Goal: Participate in discussion: Engage in conversation with other users on a specific topic

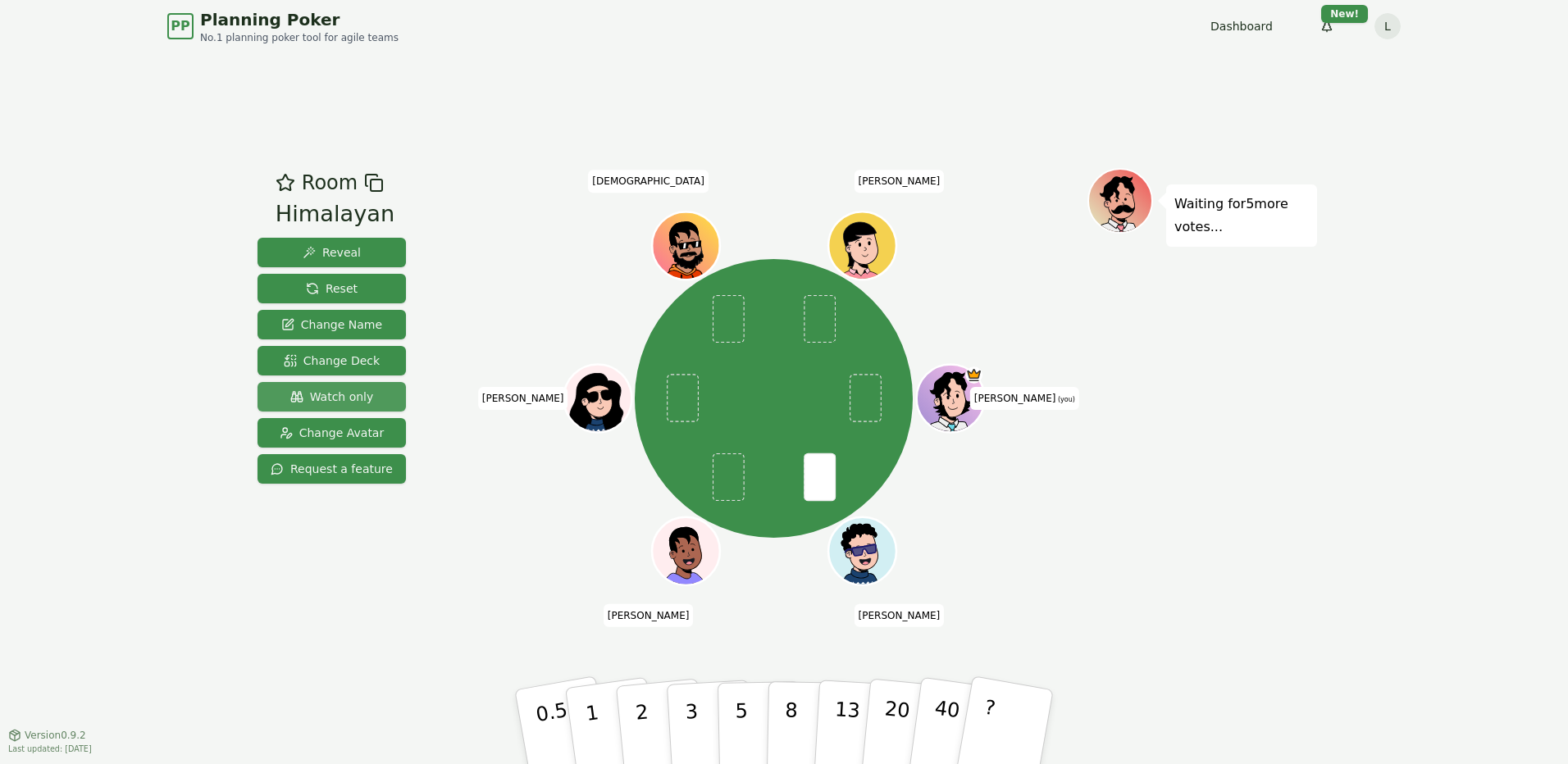
click at [334, 395] on span "Watch only" at bounding box center [332, 396] width 84 height 16
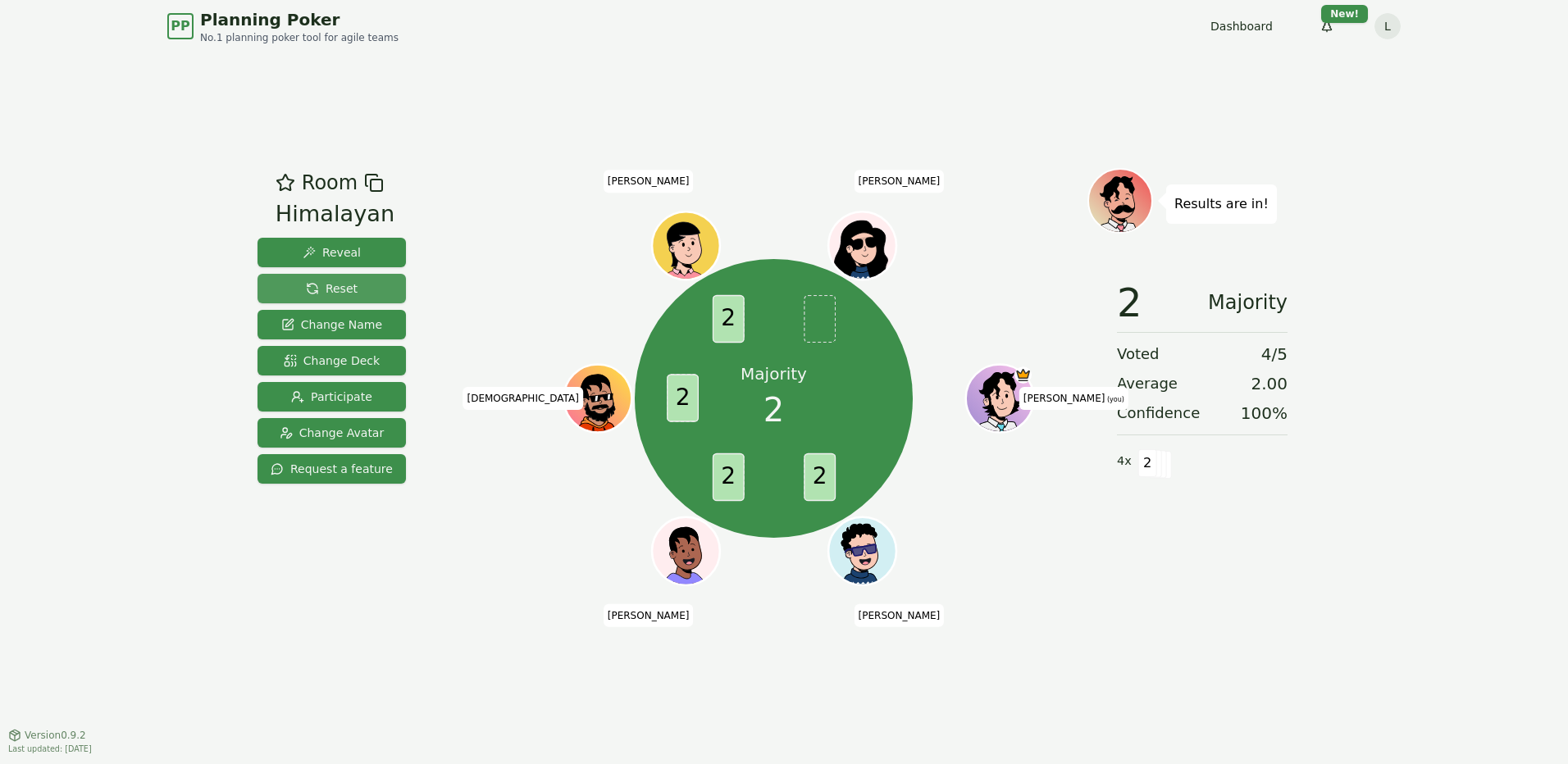
click at [354, 286] on button "Reset" at bounding box center [332, 289] width 148 height 30
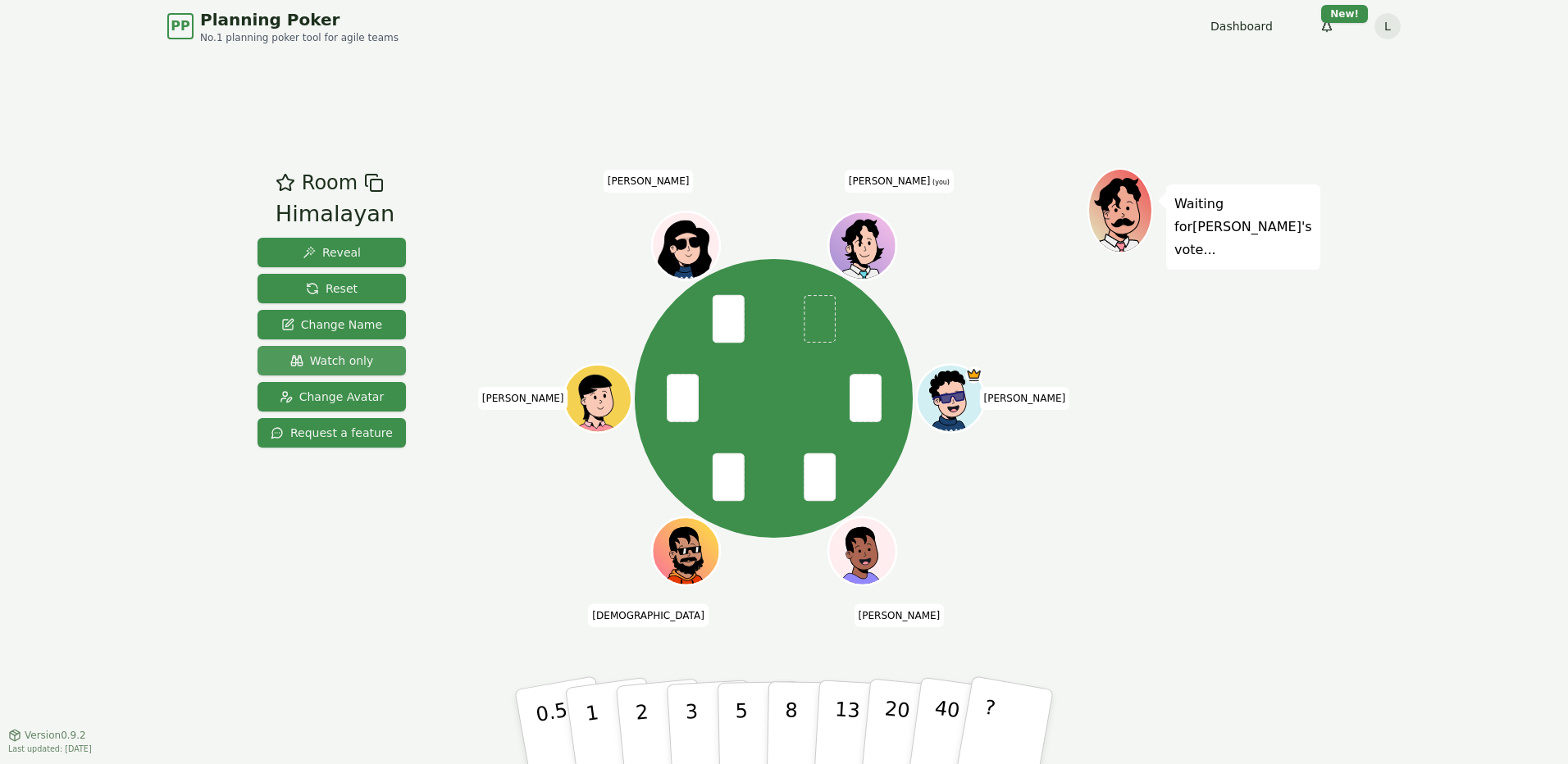
click at [363, 360] on span "Watch only" at bounding box center [332, 360] width 84 height 16
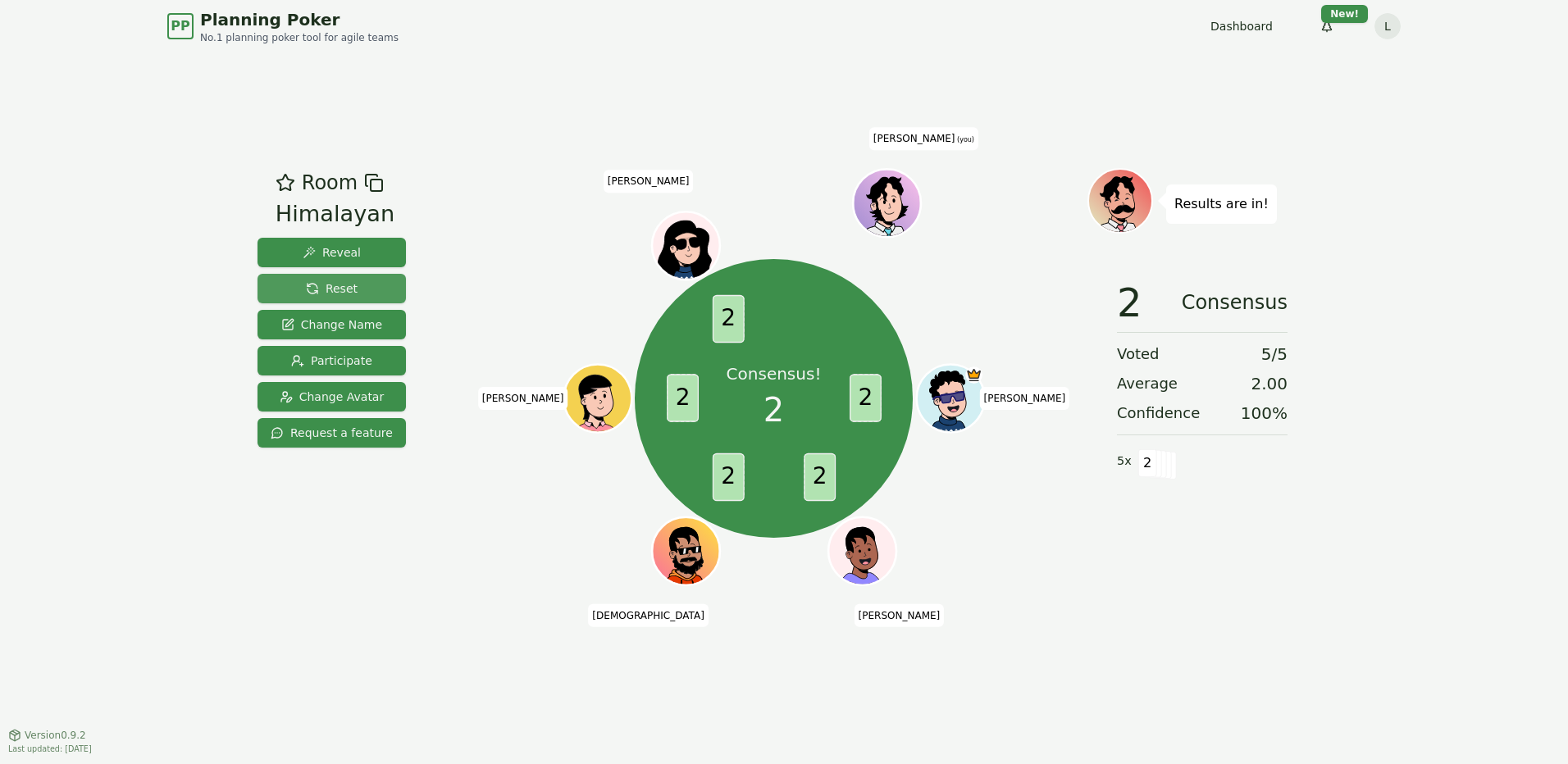
drag, startPoint x: 344, startPoint y: 287, endPoint x: 374, endPoint y: 286, distance: 30.0
click at [345, 287] on span "Reset" at bounding box center [332, 288] width 52 height 16
click at [331, 284] on span "Reset" at bounding box center [332, 288] width 52 height 16
click at [339, 286] on span "Reset" at bounding box center [332, 288] width 52 height 16
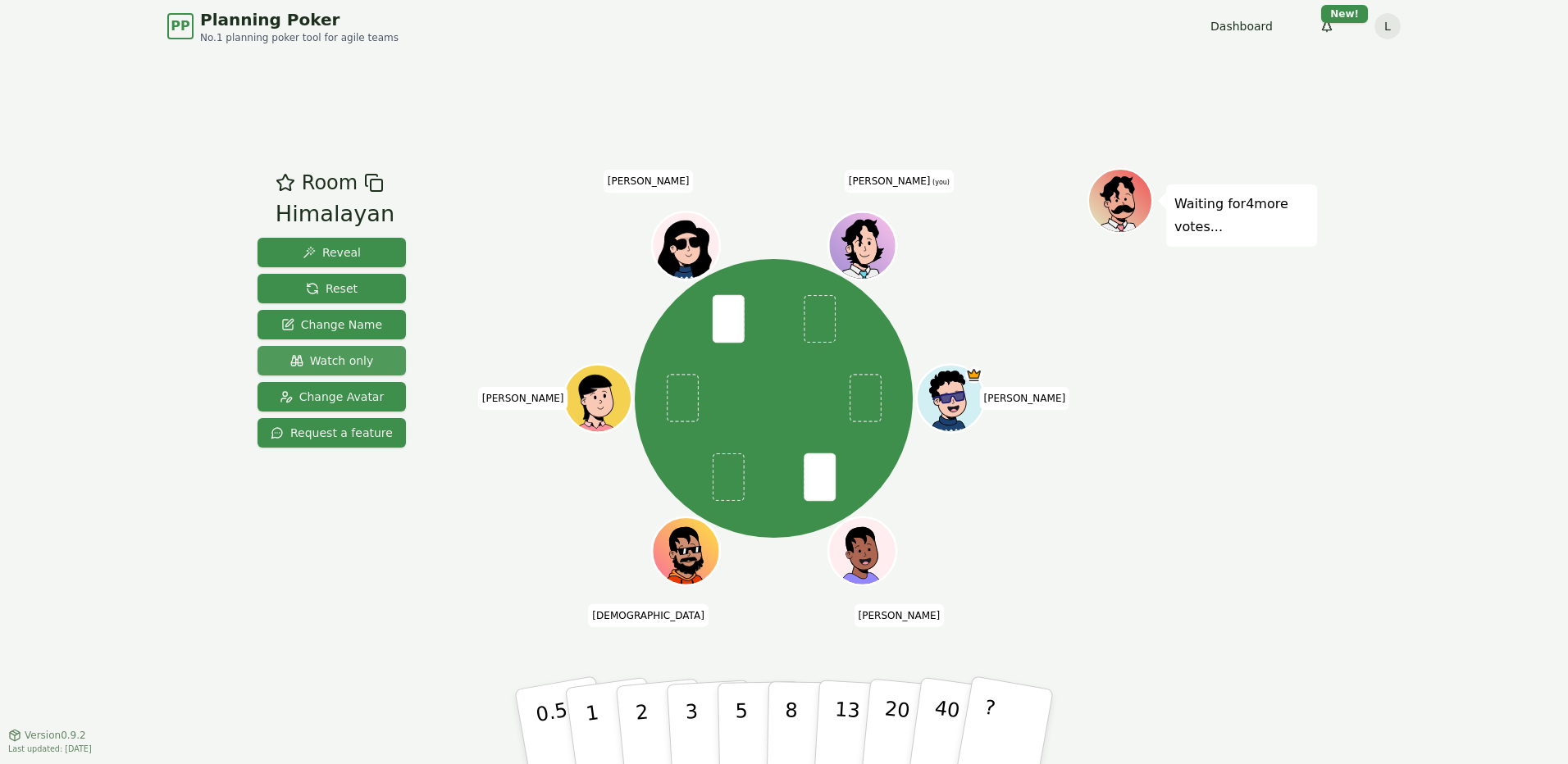
click at [322, 358] on span "Watch only" at bounding box center [332, 360] width 84 height 16
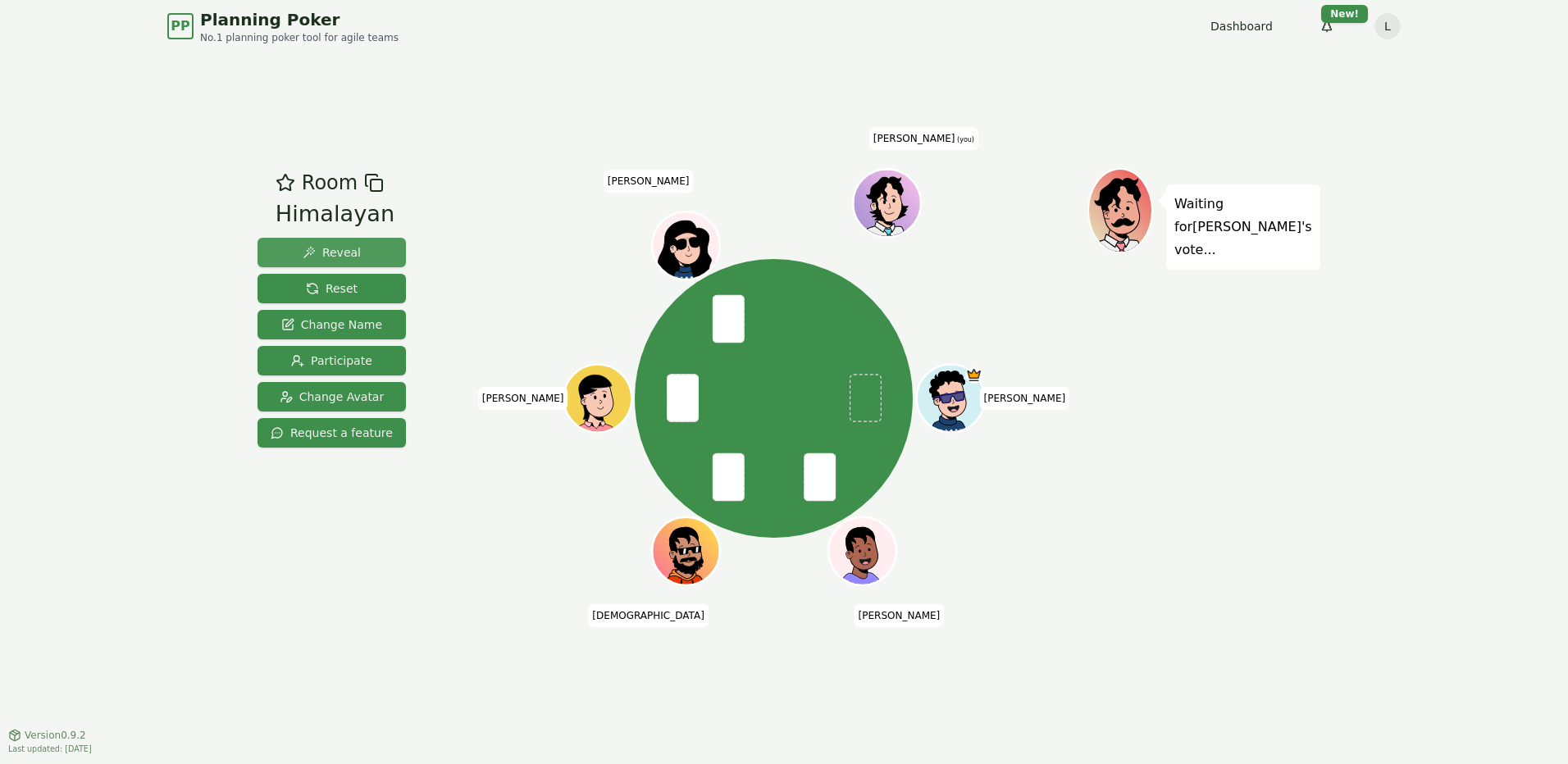
click at [350, 255] on span "Reveal" at bounding box center [331, 252] width 58 height 16
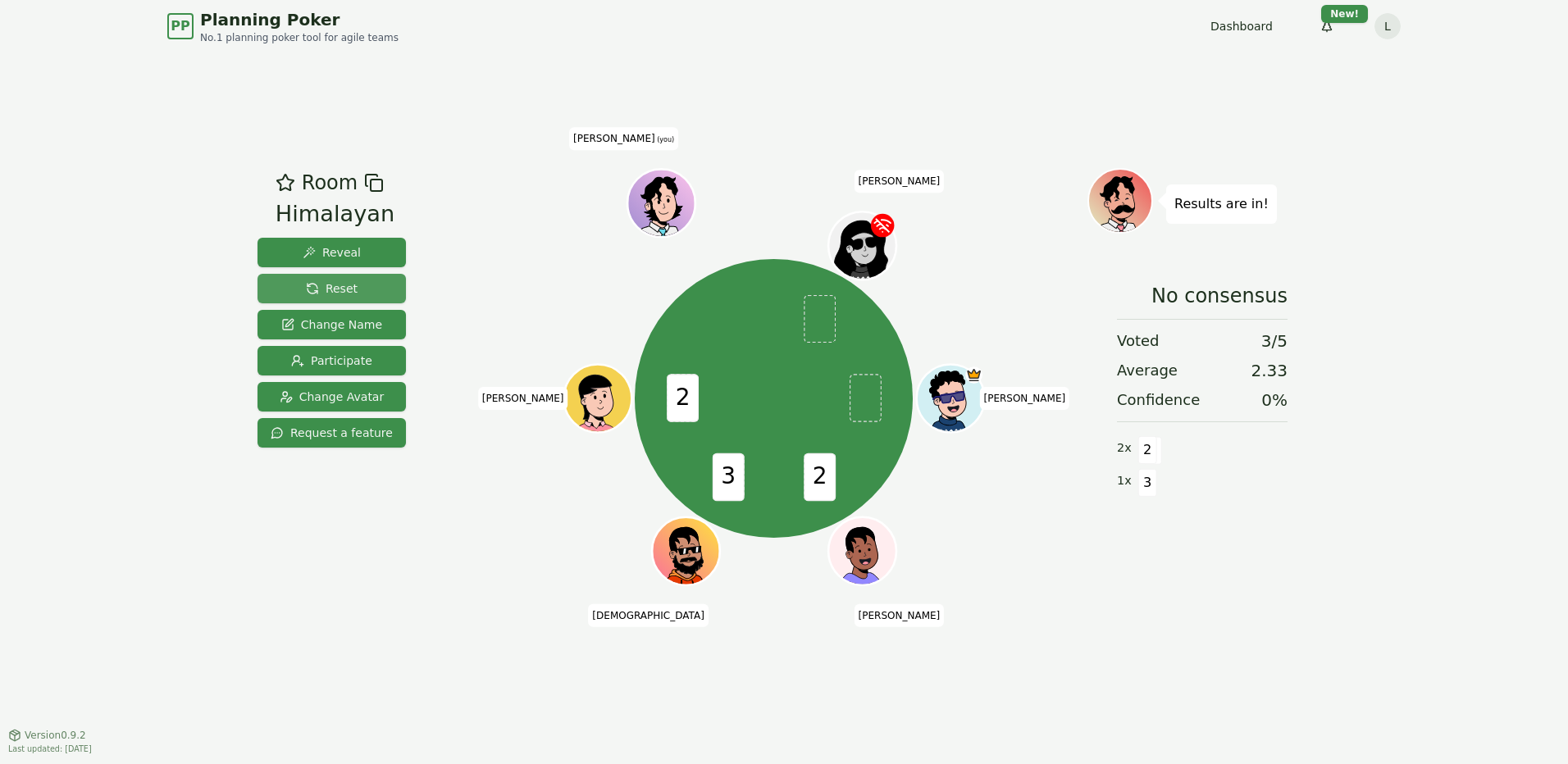
click at [356, 281] on button "Reset" at bounding box center [332, 289] width 148 height 30
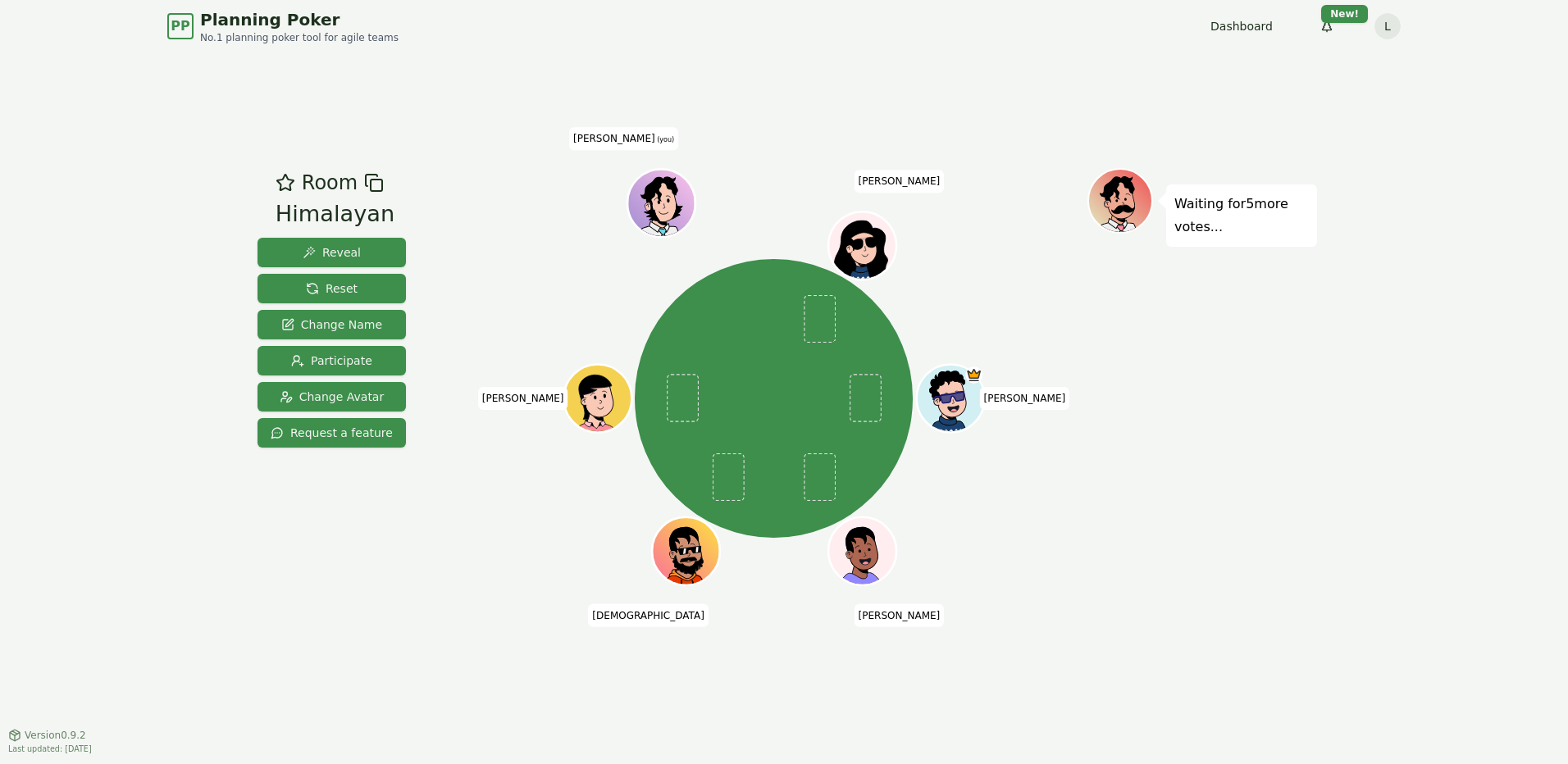
click at [288, 21] on span "Planning Poker" at bounding box center [299, 20] width 198 height 23
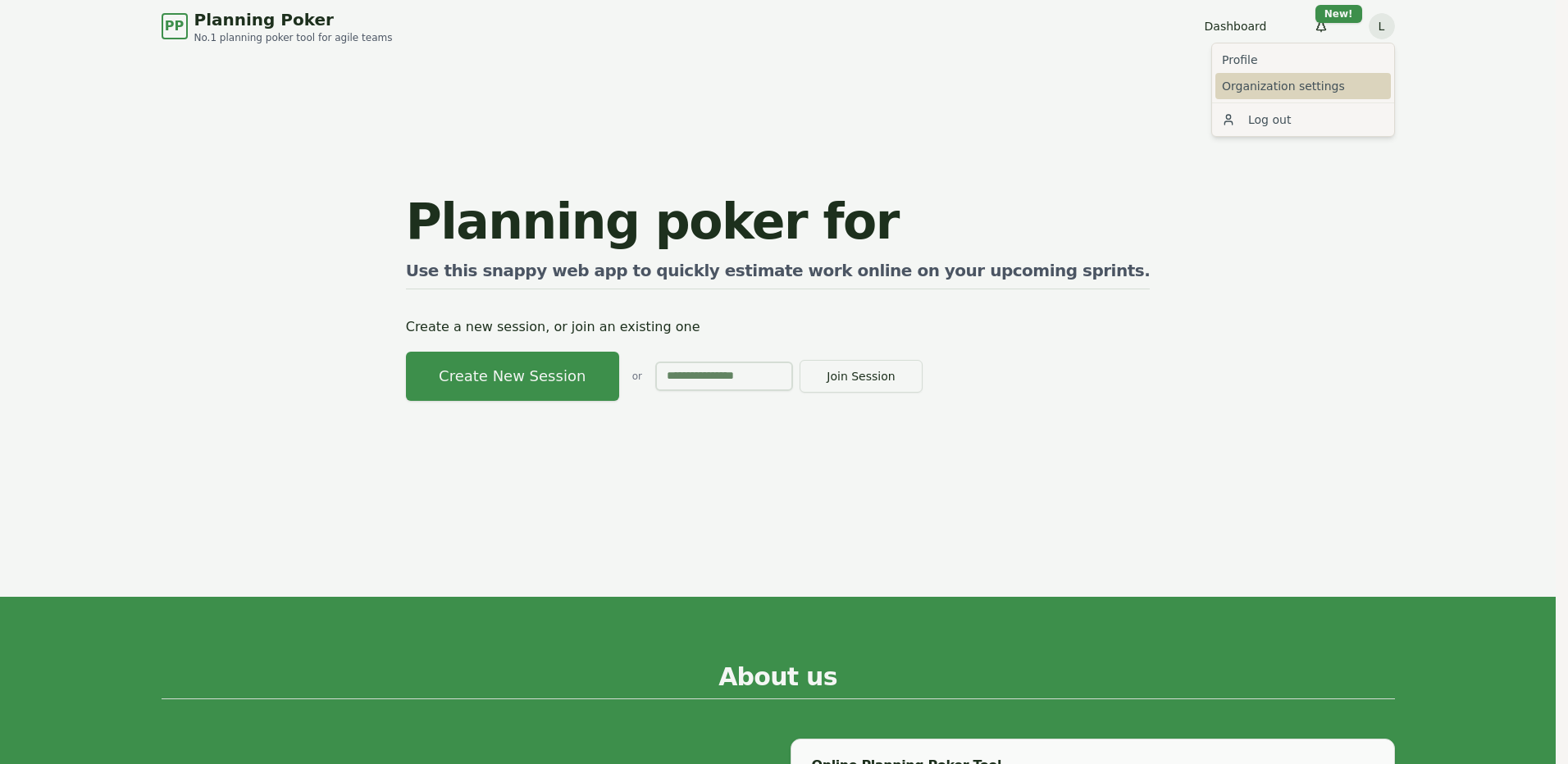
click at [1267, 85] on link "Organization settings" at bounding box center [1303, 86] width 175 height 26
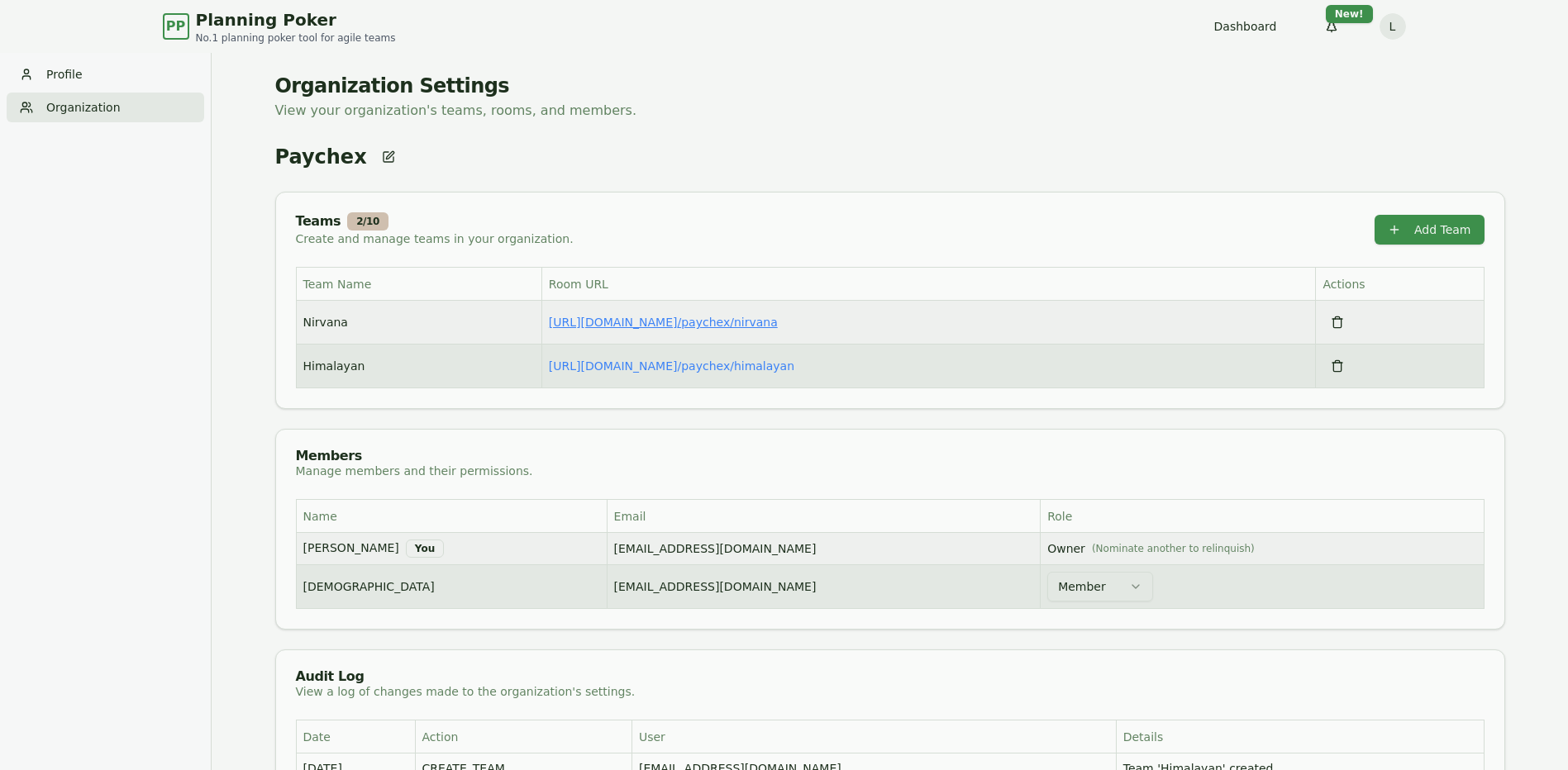
click at [737, 328] on link "https://planning-poker.com / paychex/nirvana" at bounding box center [664, 322] width 229 height 14
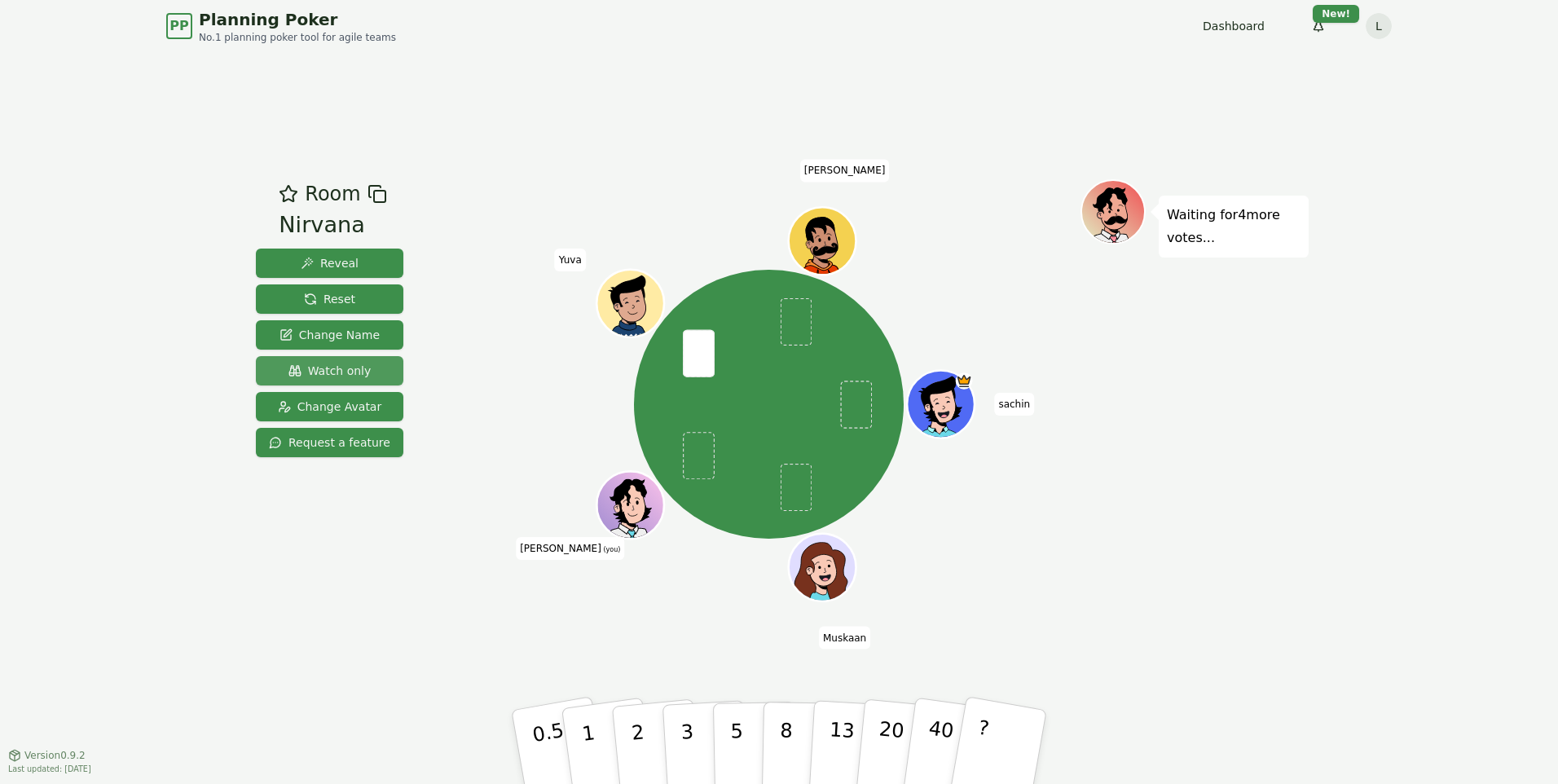
click at [349, 373] on span "Watch only" at bounding box center [330, 370] width 83 height 16
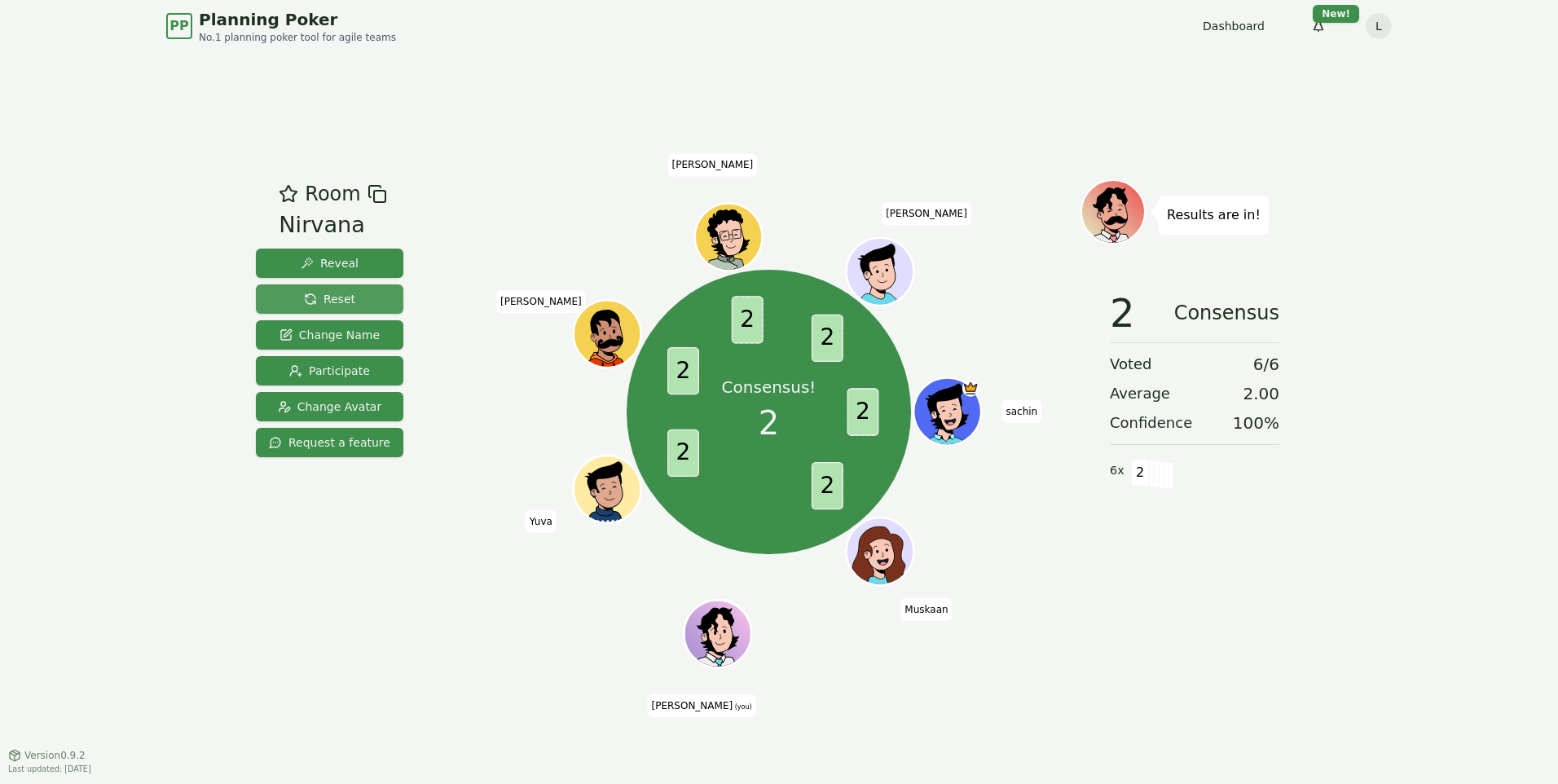
click at [313, 307] on button "Reset" at bounding box center [330, 298] width 147 height 30
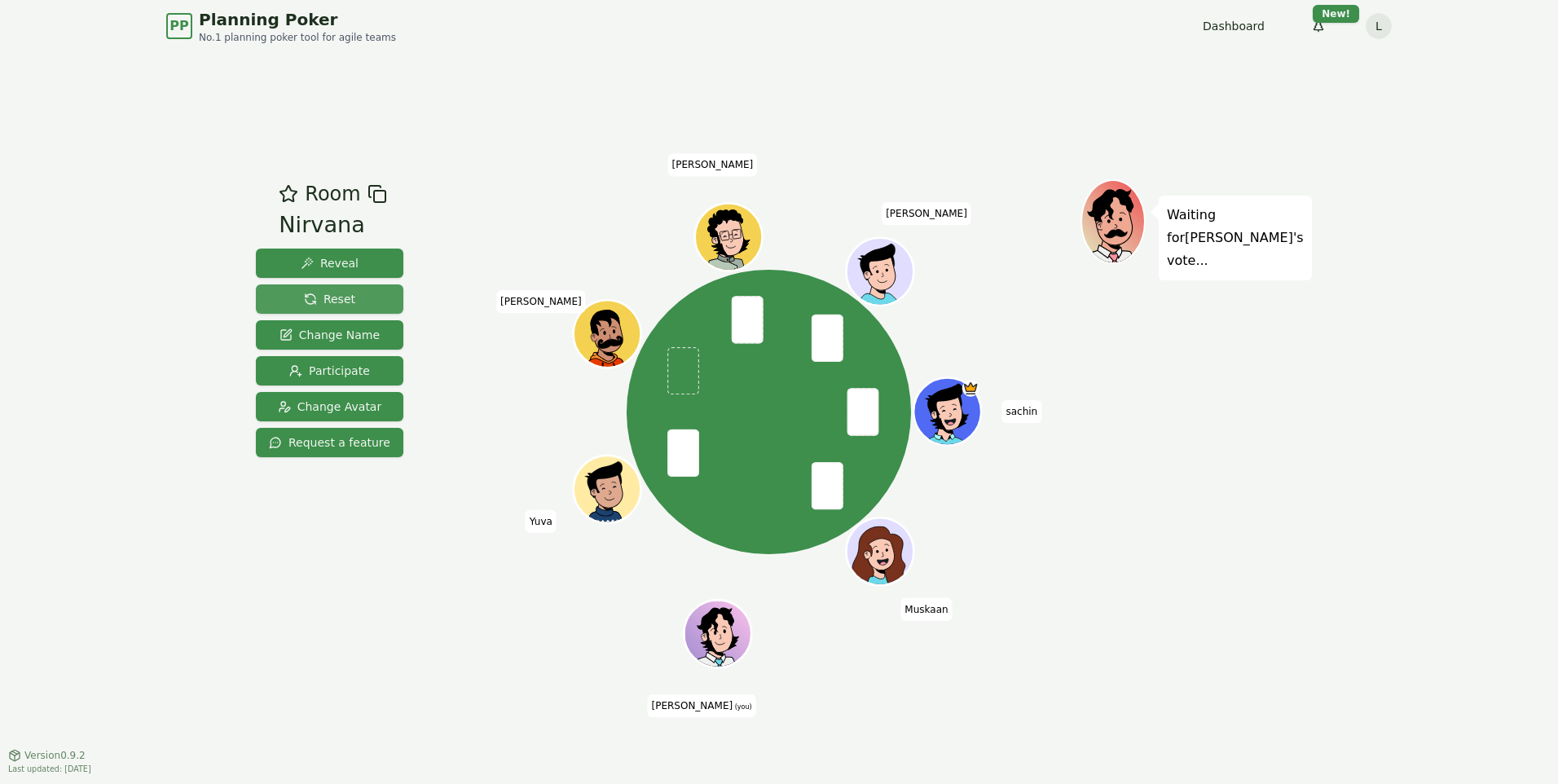
click at [323, 300] on span "Reset" at bounding box center [330, 298] width 52 height 16
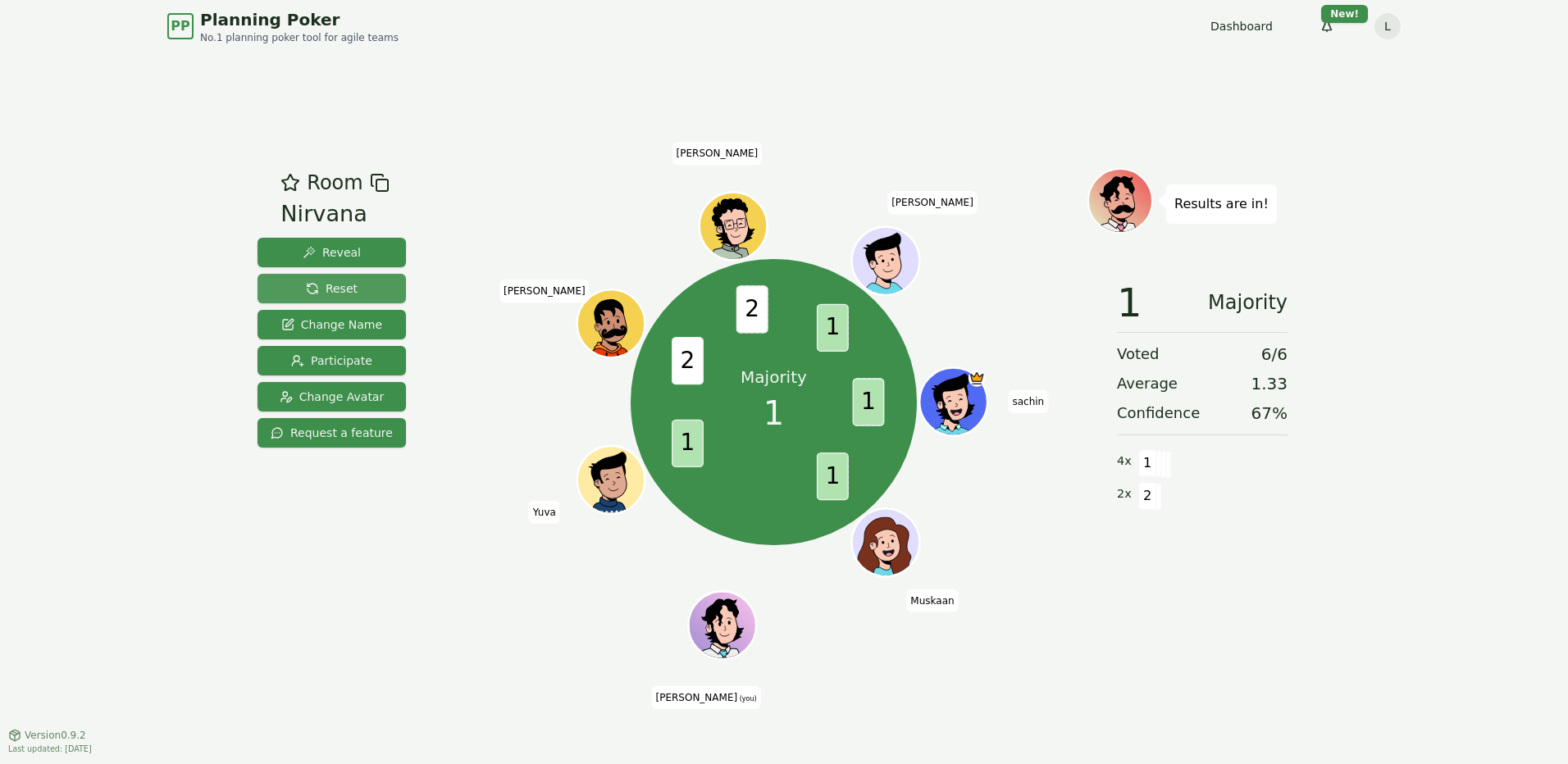
click at [361, 280] on button "Reset" at bounding box center [332, 289] width 148 height 30
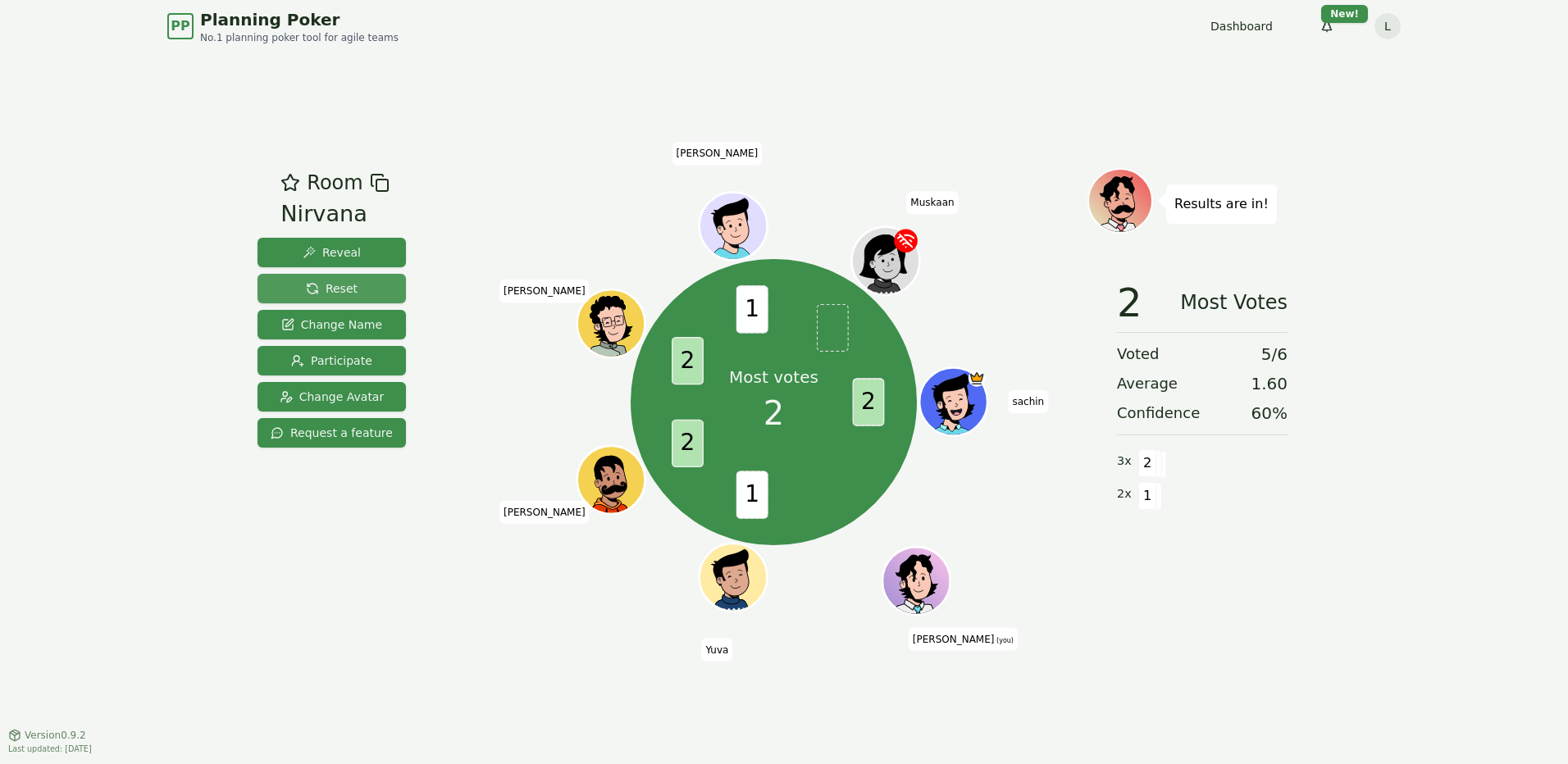
click at [373, 277] on button "Reset" at bounding box center [332, 289] width 148 height 30
drag, startPoint x: 338, startPoint y: 281, endPoint x: 385, endPoint y: 97, distance: 189.9
click at [339, 281] on span "Reset" at bounding box center [332, 288] width 52 height 16
click at [357, 286] on button "Reset" at bounding box center [332, 289] width 148 height 30
click at [324, 286] on span "Reset" at bounding box center [332, 288] width 52 height 16
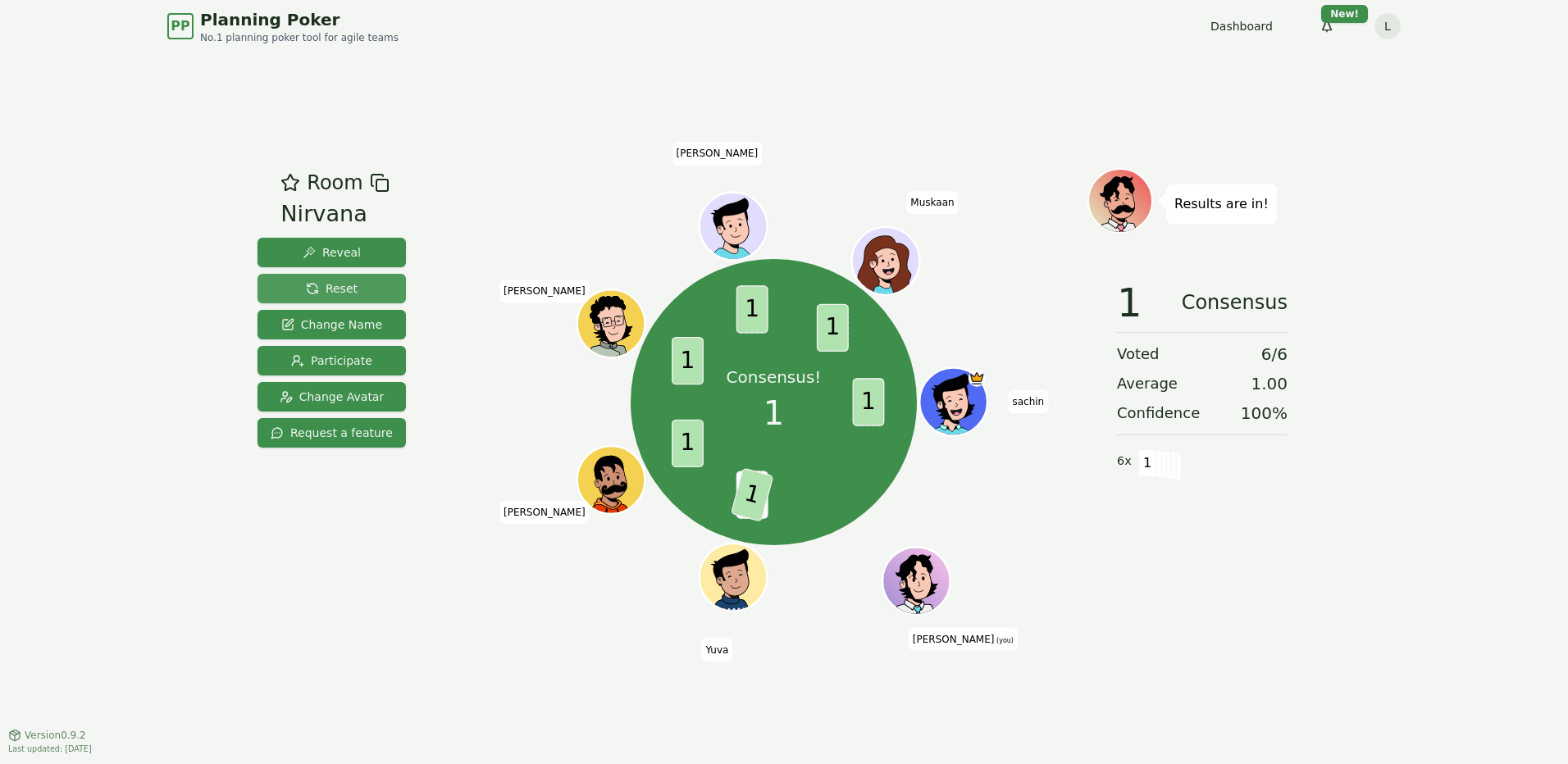
drag, startPoint x: 313, startPoint y: 289, endPoint x: 323, endPoint y: 289, distance: 10.0
click at [313, 289] on span "Reset" at bounding box center [332, 288] width 52 height 16
drag, startPoint x: 347, startPoint y: 293, endPoint x: 389, endPoint y: 251, distance: 59.4
click at [348, 293] on span "Reset" at bounding box center [332, 288] width 52 height 16
drag, startPoint x: 365, startPoint y: 280, endPoint x: 551, endPoint y: 176, distance: 213.1
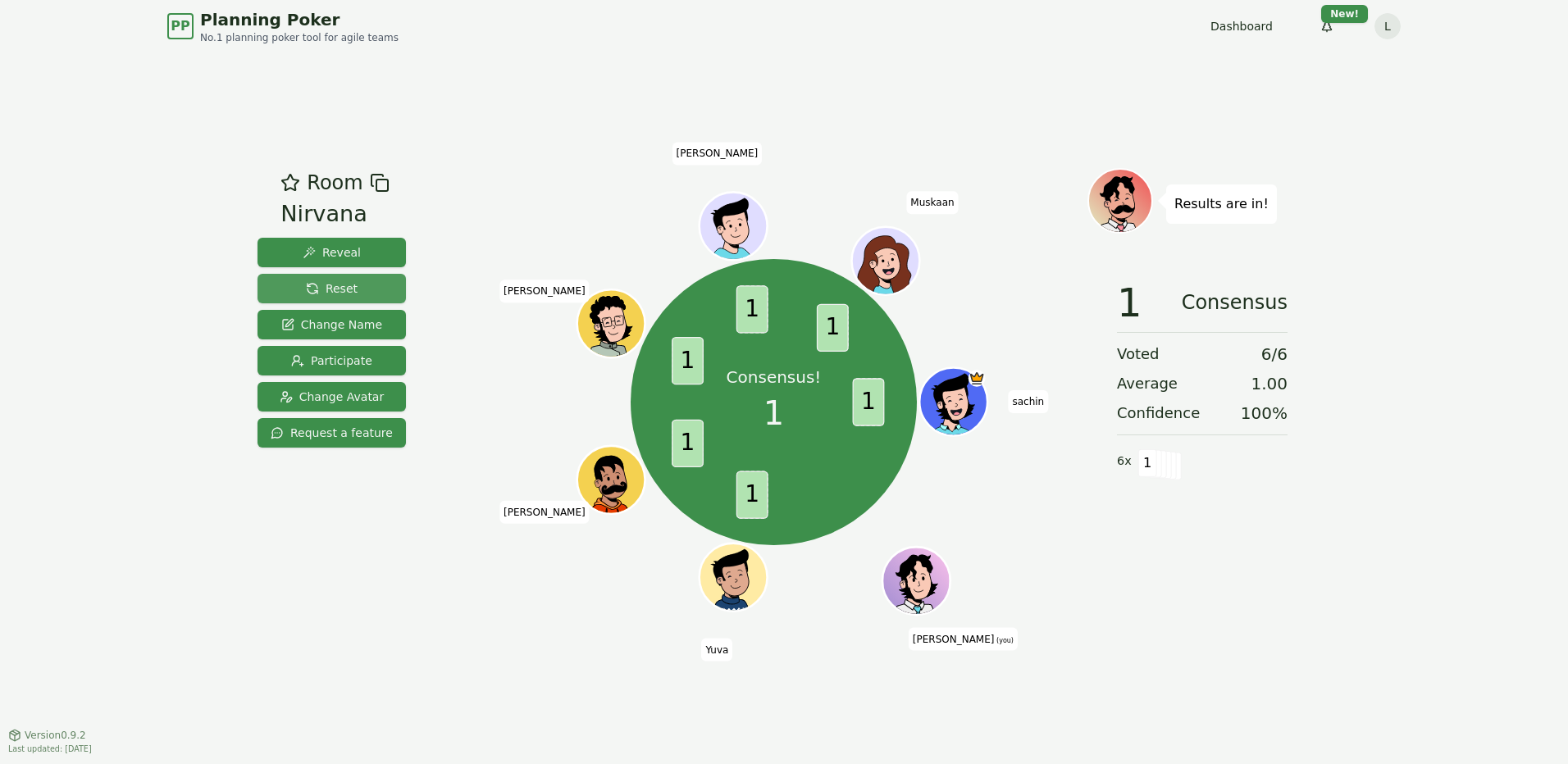
click at [367, 280] on button "Reset" at bounding box center [332, 289] width 148 height 30
click at [323, 280] on span "Reset" at bounding box center [332, 288] width 52 height 16
click at [314, 287] on span "Reset" at bounding box center [332, 288] width 52 height 16
click at [314, 291] on span "Reset" at bounding box center [332, 288] width 52 height 16
